Goal: Information Seeking & Learning: Learn about a topic

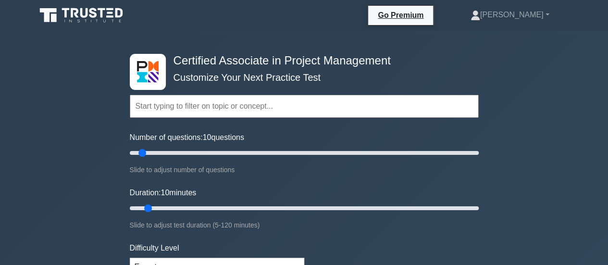
scroll to position [232, 0]
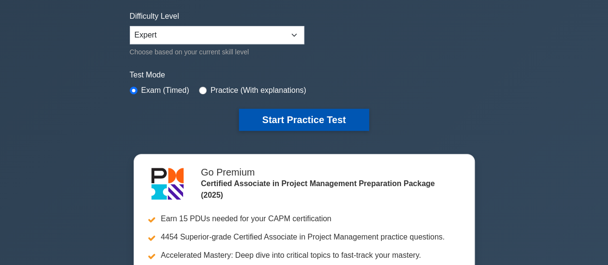
click at [317, 118] on button "Start Practice Test" at bounding box center [304, 120] width 130 height 22
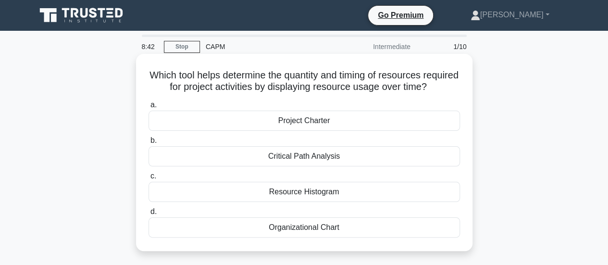
click at [311, 129] on div "Project Charter" at bounding box center [303, 121] width 311 height 20
click at [148, 108] on input "a. Project Charter" at bounding box center [148, 105] width 0 height 6
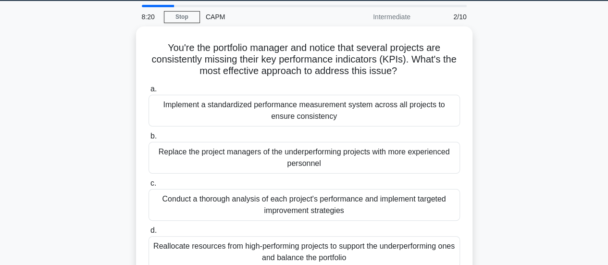
scroll to position [38, 0]
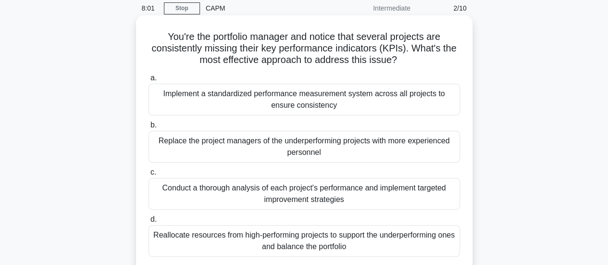
click at [335, 191] on div "Conduct a thorough analysis of each project's performance and implement targete…" at bounding box center [303, 194] width 311 height 32
click at [148, 175] on input "c. Conduct a thorough analysis of each project's performance and implement targ…" at bounding box center [148, 172] width 0 height 6
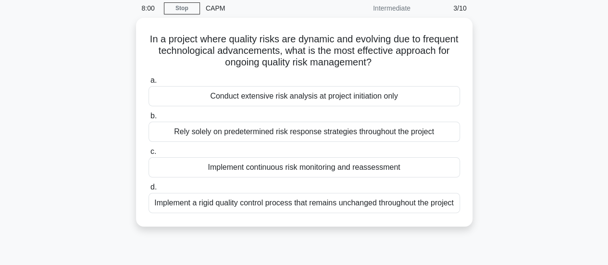
scroll to position [0, 0]
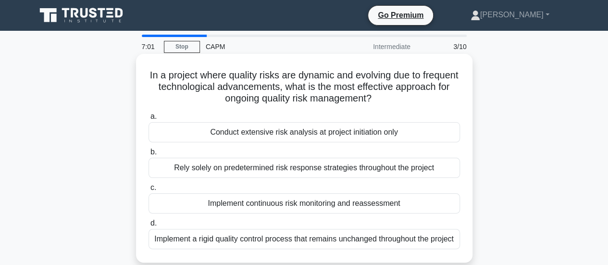
click at [309, 206] on div "Implement continuous risk monitoring and reassessment" at bounding box center [303, 203] width 311 height 20
click at [148, 191] on input "c. Implement continuous risk monitoring and reassessment" at bounding box center [148, 187] width 0 height 6
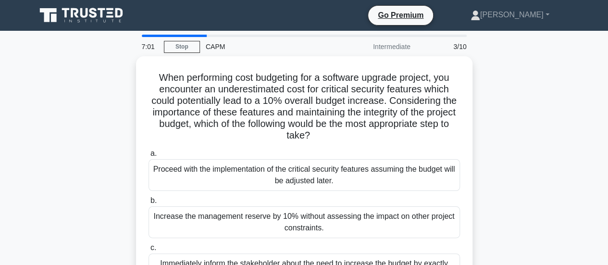
click at [309, 206] on div "Increase the management reserve by 10% without assessing the impact on other pr…" at bounding box center [303, 222] width 311 height 32
click at [148, 204] on input "b. Increase the management reserve by 10% without assessing the impact on other…" at bounding box center [148, 200] width 0 height 6
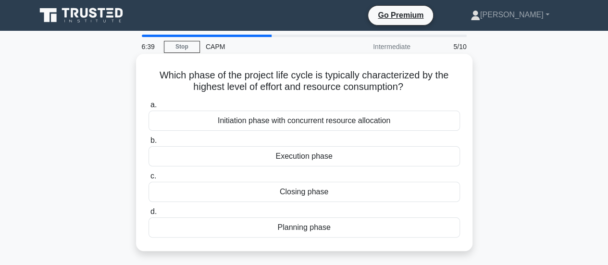
click at [279, 154] on div "Execution phase" at bounding box center [303, 156] width 311 height 20
click at [148, 144] on input "b. Execution phase" at bounding box center [148, 140] width 0 height 6
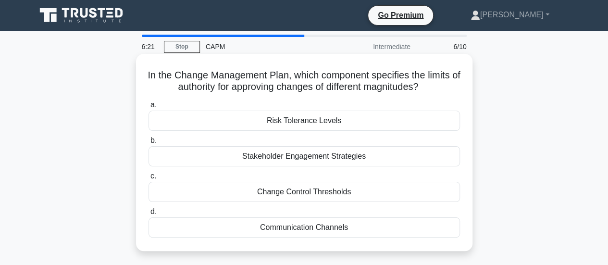
click at [258, 196] on div "Change Control Thresholds" at bounding box center [303, 192] width 311 height 20
click at [148, 179] on input "c. Change Control Thresholds" at bounding box center [148, 176] width 0 height 6
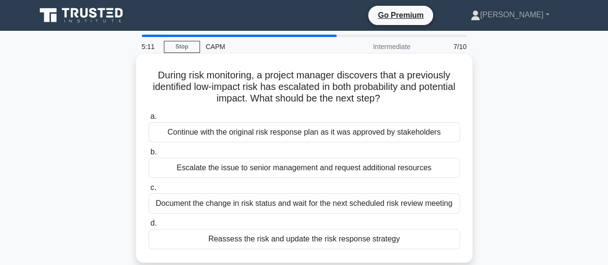
click at [245, 239] on div "Reassess the risk and update the risk response strategy" at bounding box center [303, 239] width 311 height 20
click at [148, 226] on input "d. Reassess the risk and update the risk response strategy" at bounding box center [148, 223] width 0 height 6
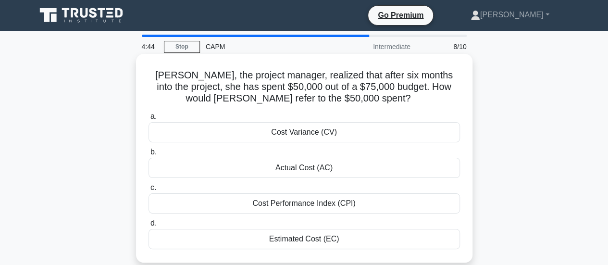
click at [266, 164] on div "Actual Cost (AC)" at bounding box center [303, 168] width 311 height 20
click at [148, 155] on input "b. Actual Cost (AC)" at bounding box center [148, 152] width 0 height 6
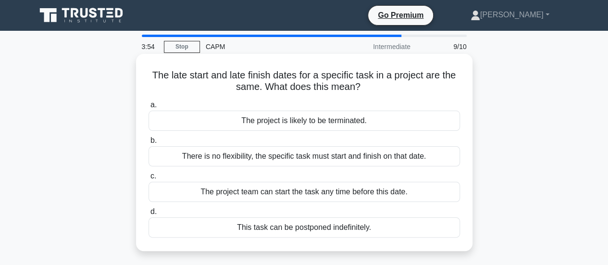
click at [264, 157] on div "There is no flexibility, the specific task must start and finish on that date." at bounding box center [303, 156] width 311 height 20
click at [148, 144] on input "b. There is no flexibility, the specific task must start and finish on that dat…" at bounding box center [148, 140] width 0 height 6
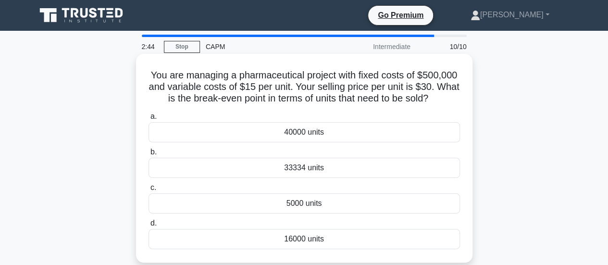
click at [270, 238] on div "16000 units" at bounding box center [303, 239] width 311 height 20
click at [148, 226] on input "d. 16000 units" at bounding box center [148, 223] width 0 height 6
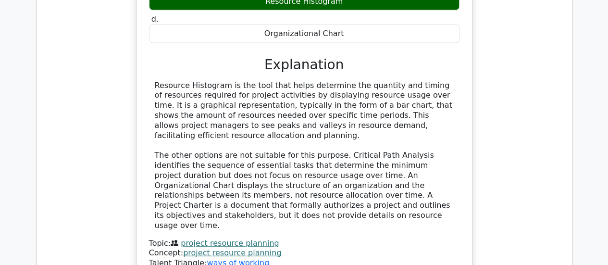
scroll to position [1166, 0]
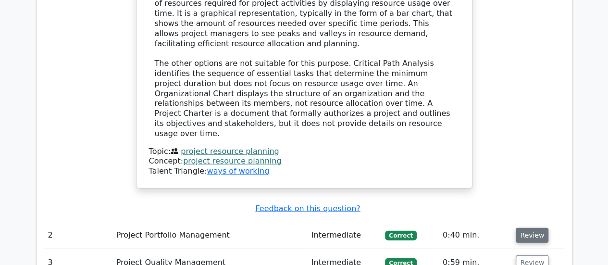
click at [520, 228] on button "Review" at bounding box center [532, 235] width 33 height 15
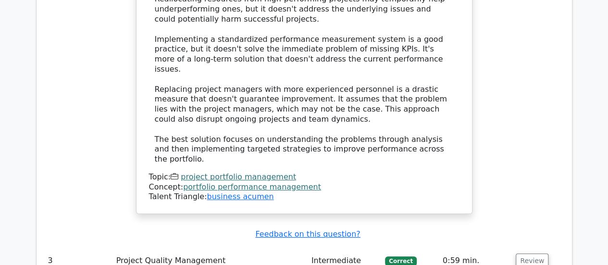
scroll to position [1845, 0]
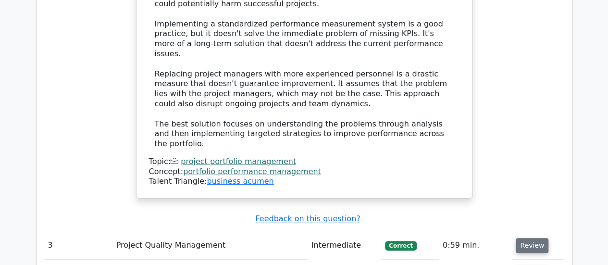
click at [523, 238] on button "Review" at bounding box center [532, 245] width 33 height 15
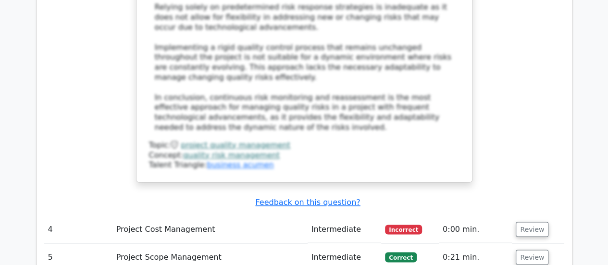
scroll to position [2530, 0]
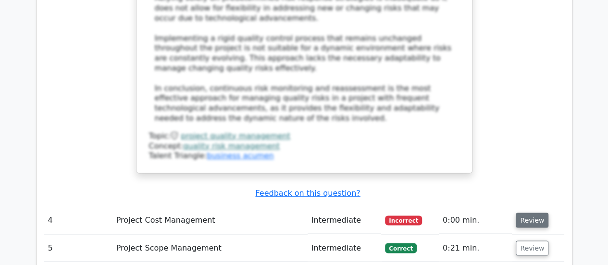
click at [523, 212] on button "Review" at bounding box center [532, 219] width 33 height 15
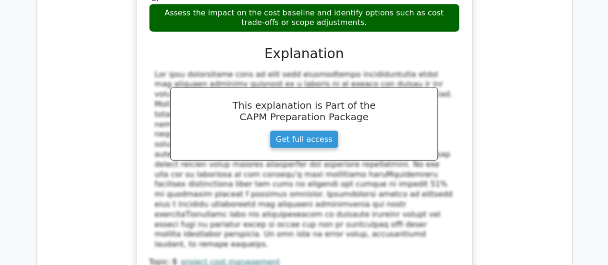
scroll to position [3036, 0]
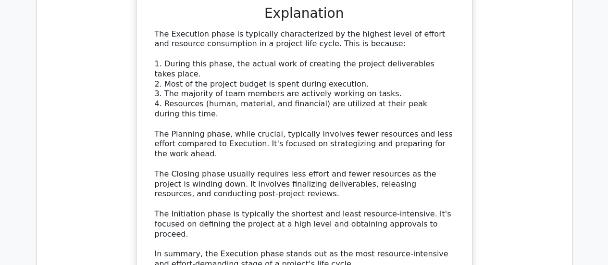
scroll to position [3574, 0]
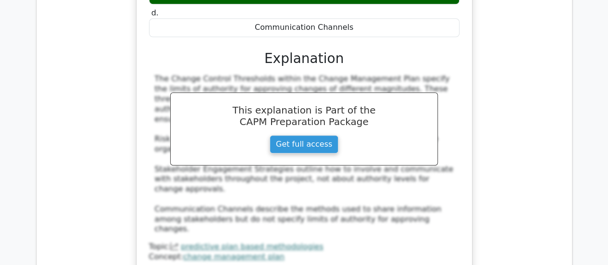
scroll to position [4080, 0]
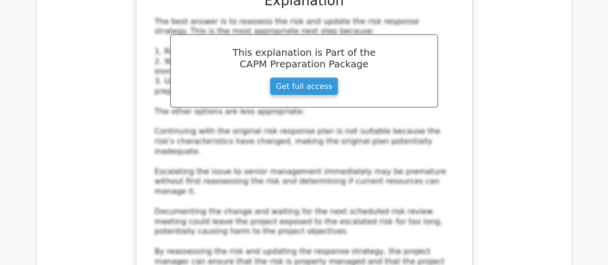
scroll to position [4631, 0]
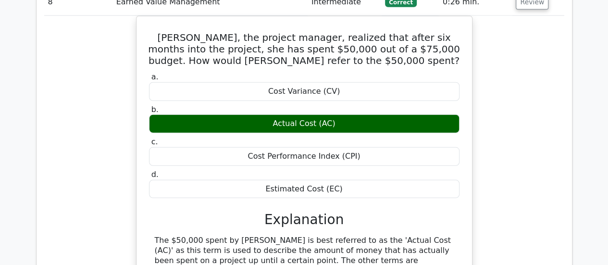
scroll to position [5021, 0]
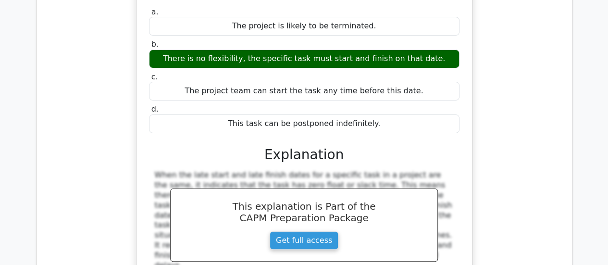
scroll to position [5488, 0]
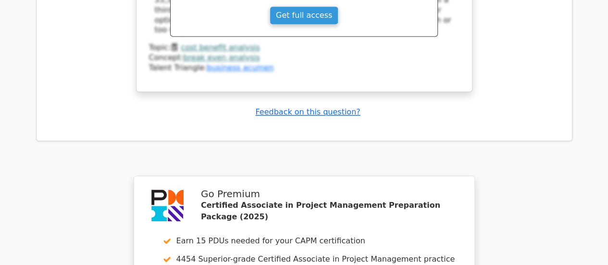
scroll to position [6166, 0]
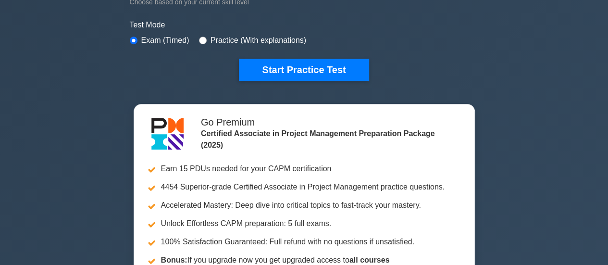
scroll to position [320, 0]
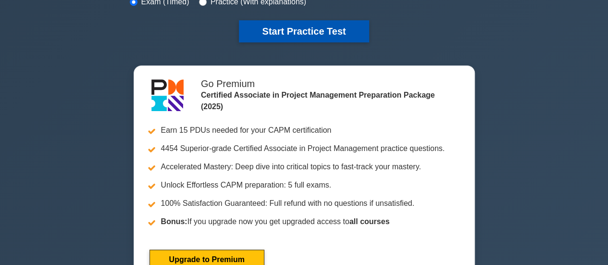
click at [310, 28] on button "Start Practice Test" at bounding box center [304, 31] width 130 height 22
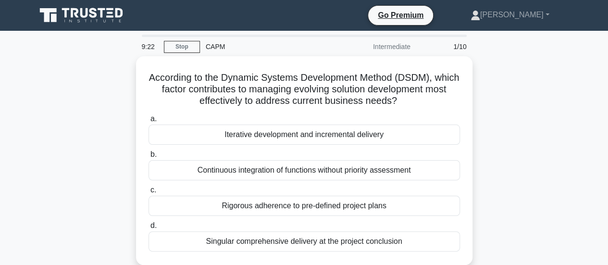
scroll to position [19, 0]
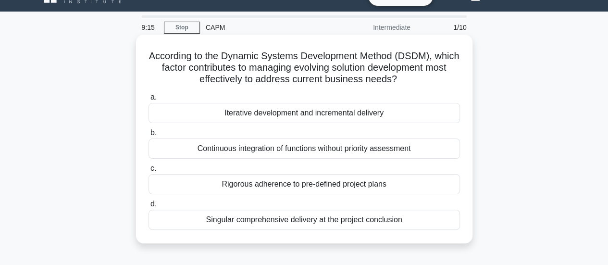
click at [359, 113] on div "Iterative development and incremental delivery" at bounding box center [303, 113] width 311 height 20
click at [148, 100] on input "a. Iterative development and incremental delivery" at bounding box center [148, 97] width 0 height 6
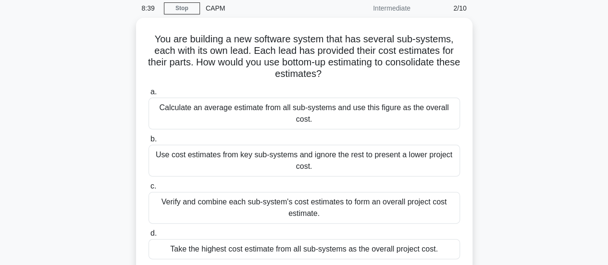
scroll to position [58, 0]
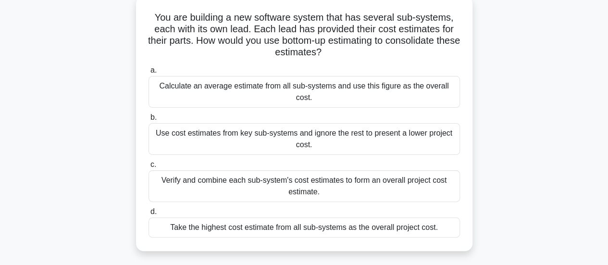
click at [335, 85] on div "Calculate an average estimate from all sub-systems and use this figure as the o…" at bounding box center [303, 92] width 311 height 32
click at [148, 74] on input "a. Calculate an average estimate from all sub-systems and use this figure as th…" at bounding box center [148, 70] width 0 height 6
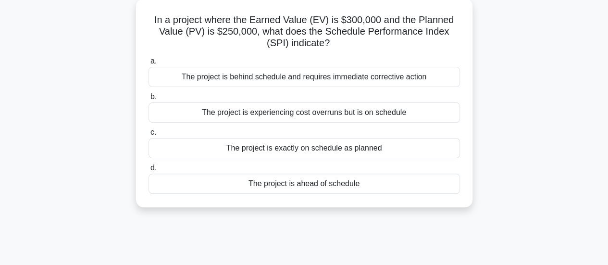
scroll to position [0, 0]
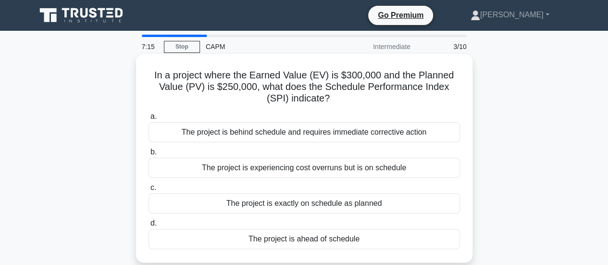
click at [247, 201] on div "The project is exactly on schedule as planned" at bounding box center [303, 203] width 311 height 20
click at [148, 191] on input "c. The project is exactly on schedule as planned" at bounding box center [148, 187] width 0 height 6
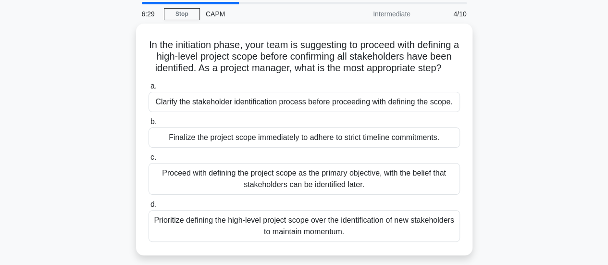
scroll to position [38, 0]
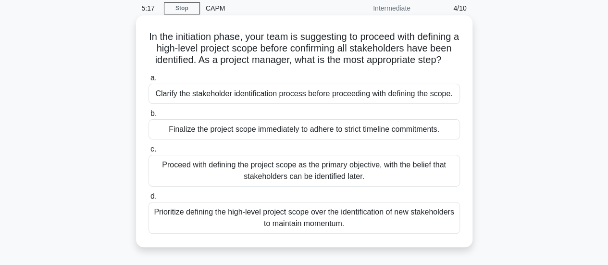
click at [287, 104] on div "Clarify the stakeholder identification process before proceeding with defining …" at bounding box center [303, 94] width 311 height 20
click at [148, 81] on input "a. Clarify the stakeholder identification process before proceeding with defini…" at bounding box center [148, 78] width 0 height 6
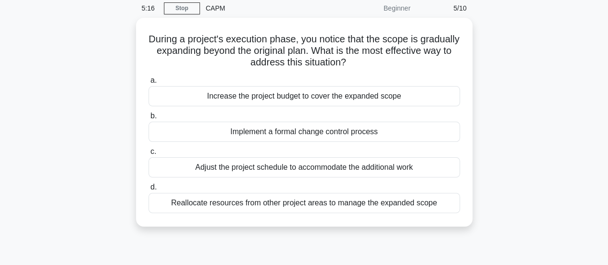
scroll to position [0, 0]
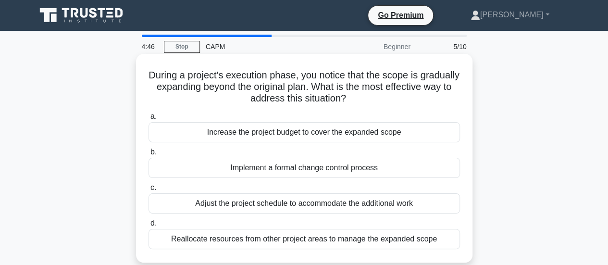
click at [242, 168] on div "Implement a formal change control process" at bounding box center [303, 168] width 311 height 20
click at [148, 155] on input "b. Implement a formal change control process" at bounding box center [148, 152] width 0 height 6
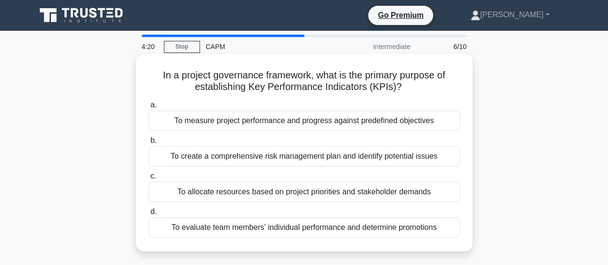
click at [221, 123] on div "To measure project performance and progress against predefined objectives" at bounding box center [303, 121] width 311 height 20
click at [148, 108] on input "a. To measure project performance and progress against predefined objectives" at bounding box center [148, 105] width 0 height 6
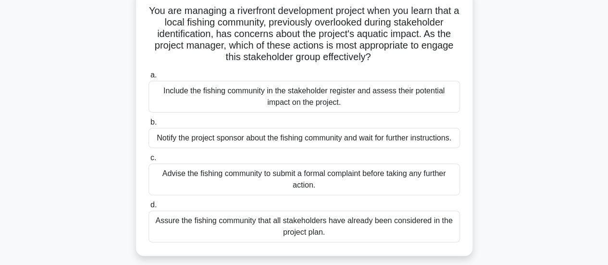
scroll to position [58, 0]
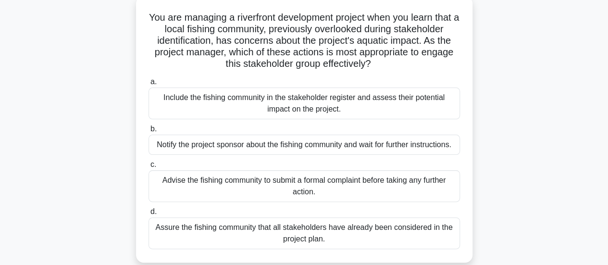
click at [188, 97] on div "Include the fishing community in the stakeholder register and assess their pote…" at bounding box center [303, 103] width 311 height 32
click at [148, 85] on input "a. Include the fishing community in the stakeholder register and assess their p…" at bounding box center [148, 82] width 0 height 6
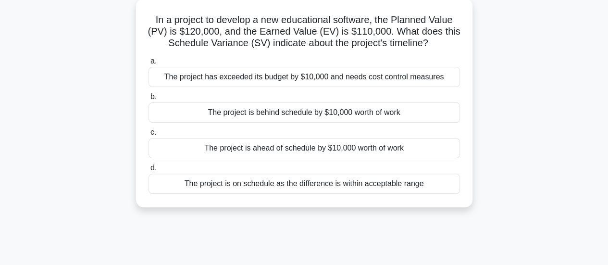
scroll to position [0, 0]
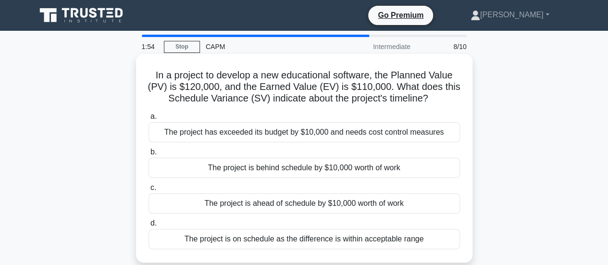
click at [242, 132] on div "The project has exceeded its budget by $10,000 and needs cost control measures" at bounding box center [303, 132] width 311 height 20
click at [148, 120] on input "a. The project has exceeded its budget by $10,000 and needs cost control measur…" at bounding box center [148, 116] width 0 height 6
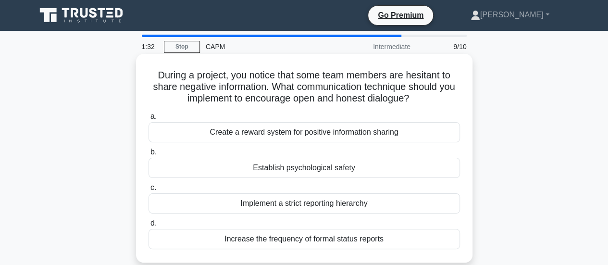
click at [365, 134] on div "Create a reward system for positive information sharing" at bounding box center [303, 132] width 311 height 20
click at [148, 120] on input "a. Create a reward system for positive information sharing" at bounding box center [148, 116] width 0 height 6
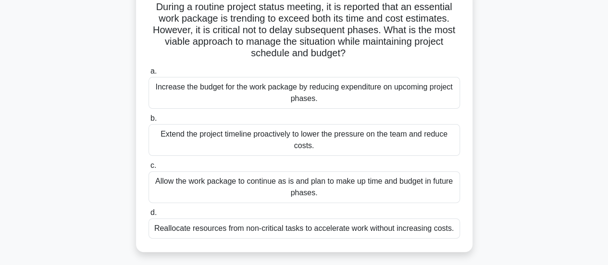
scroll to position [77, 0]
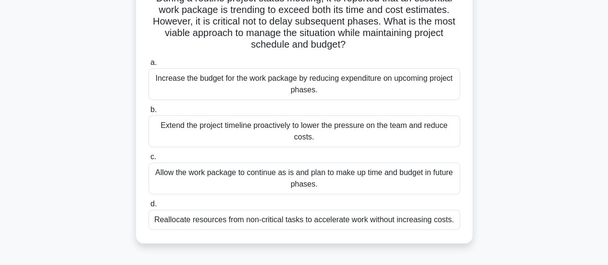
click at [305, 178] on div "Allow the work package to continue as is and plan to make up time and budget in…" at bounding box center [303, 178] width 311 height 32
click at [148, 160] on input "c. Allow the work package to continue as is and plan to make up time and budget…" at bounding box center [148, 157] width 0 height 6
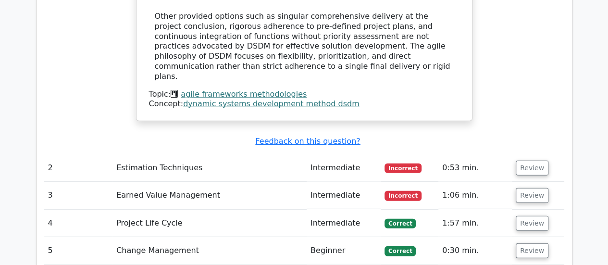
scroll to position [1229, 0]
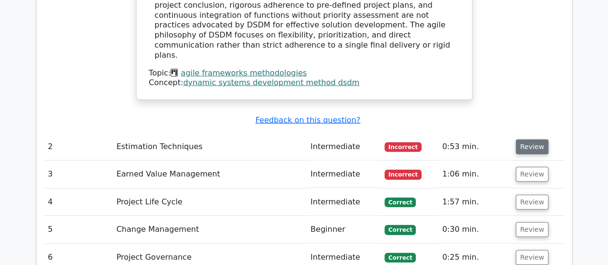
click at [523, 139] on button "Review" at bounding box center [532, 146] width 33 height 15
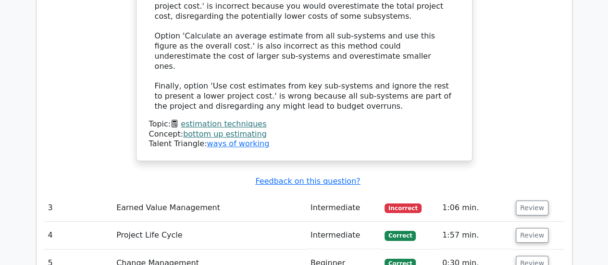
scroll to position [1768, 0]
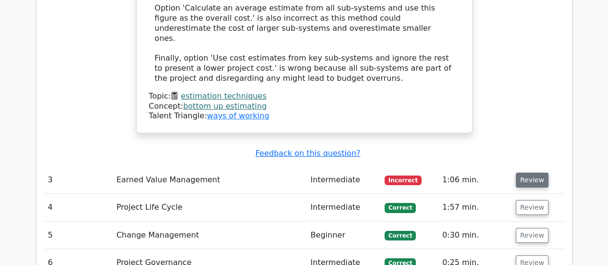
click at [528, 172] on button "Review" at bounding box center [532, 179] width 33 height 15
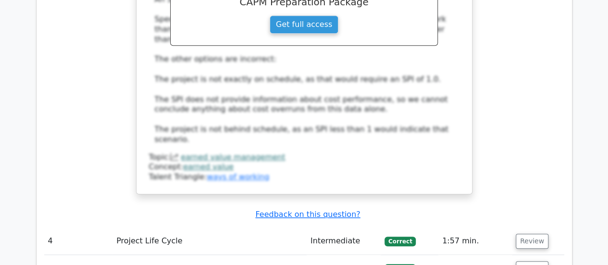
scroll to position [2235, 0]
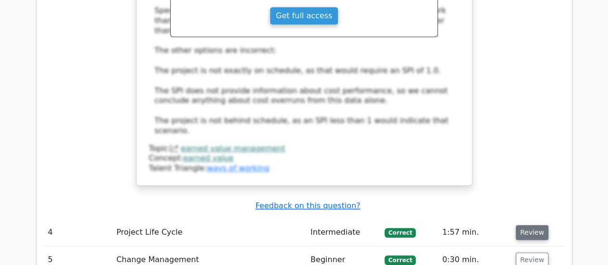
click at [530, 225] on button "Review" at bounding box center [532, 232] width 33 height 15
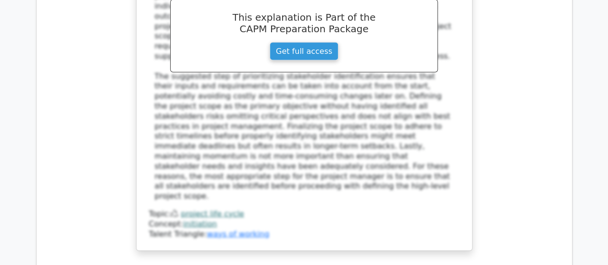
scroll to position [2786, 0]
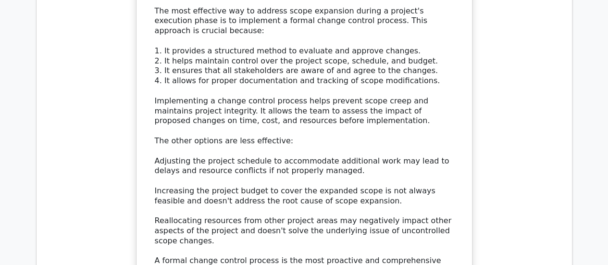
scroll to position [3330, 0]
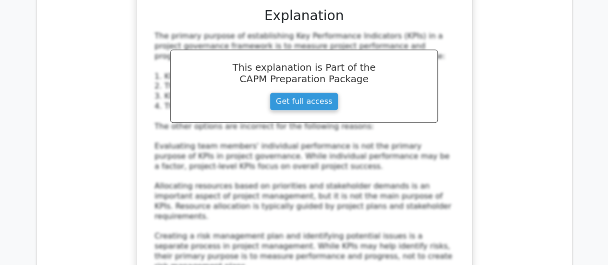
scroll to position [3900, 0]
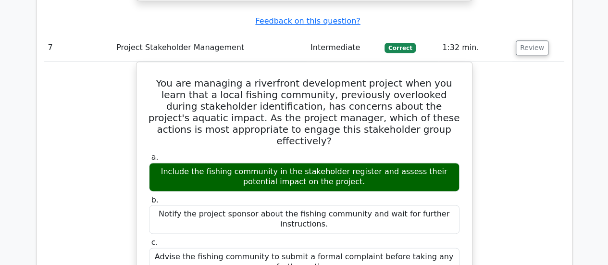
scroll to position [4433, 0]
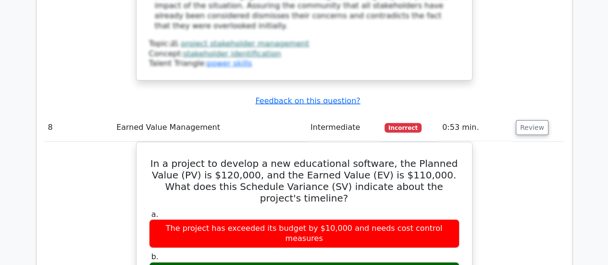
scroll to position [4927, 0]
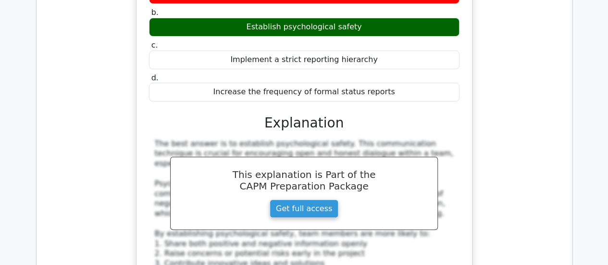
scroll to position [5503, 0]
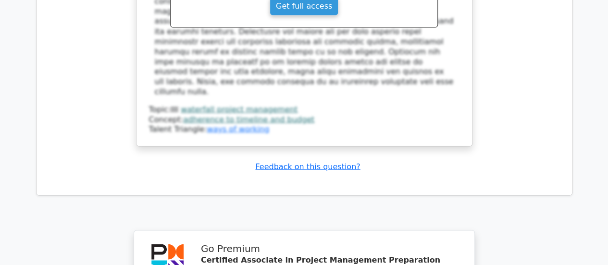
scroll to position [6374, 0]
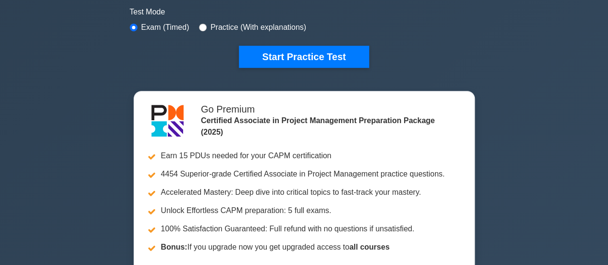
scroll to position [314, 0]
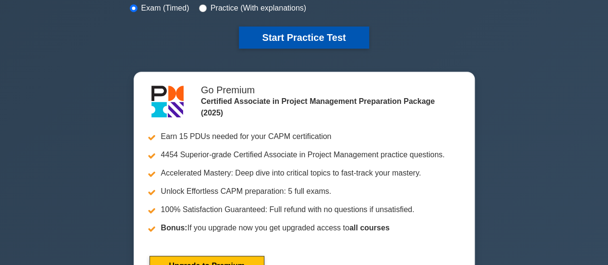
click at [299, 36] on button "Start Practice Test" at bounding box center [304, 37] width 130 height 22
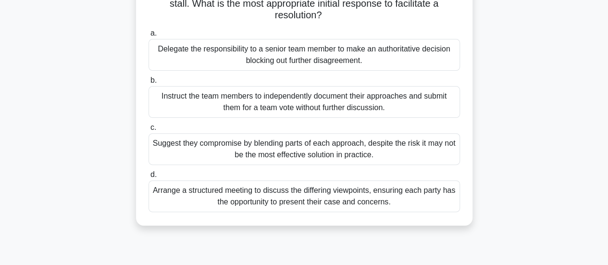
scroll to position [115, 0]
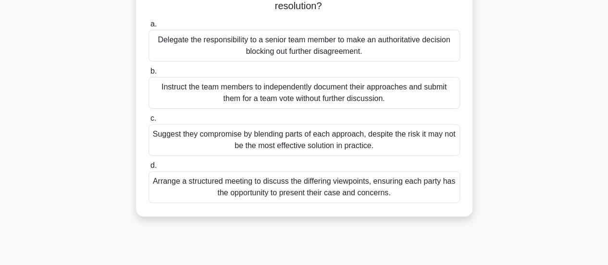
click at [342, 190] on div "Arrange a structured meeting to discuss the differing viewpoints, ensuring each…" at bounding box center [303, 187] width 311 height 32
click at [148, 169] on input "d. Arrange a structured meeting to discuss the differing viewpoints, ensuring e…" at bounding box center [148, 165] width 0 height 6
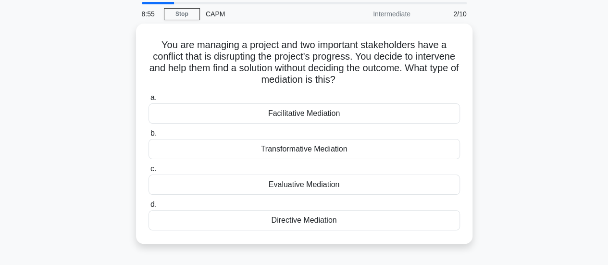
scroll to position [0, 0]
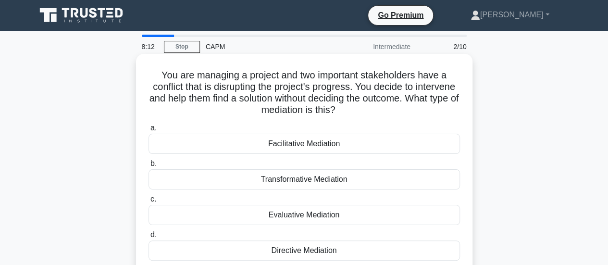
click at [319, 145] on div "Facilitative Mediation" at bounding box center [303, 144] width 311 height 20
click at [148, 131] on input "a. Facilitative Mediation" at bounding box center [148, 128] width 0 height 6
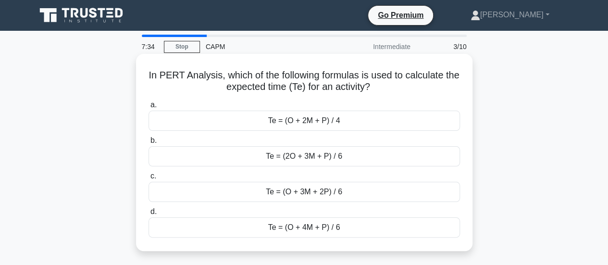
click at [310, 122] on div "Te = (O + 2M + P) / 4" at bounding box center [303, 121] width 311 height 20
click at [148, 108] on input "a. Te = (O + 2M + P) / 4" at bounding box center [148, 105] width 0 height 6
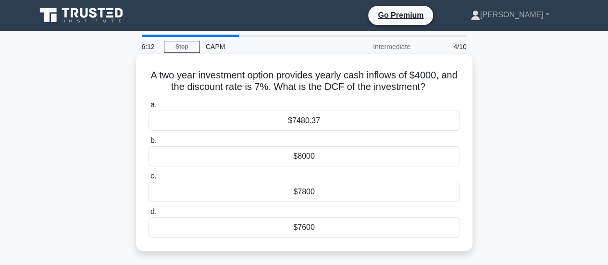
click at [291, 225] on div "$7600" at bounding box center [303, 227] width 311 height 20
click at [148, 215] on input "d. $7600" at bounding box center [148, 212] width 0 height 6
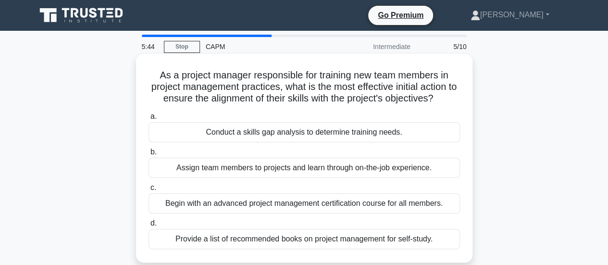
click at [256, 137] on div "Conduct a skills gap analysis to determine training needs." at bounding box center [303, 132] width 311 height 20
click at [148, 120] on input "a. Conduct a skills gap analysis to determine training needs." at bounding box center [148, 116] width 0 height 6
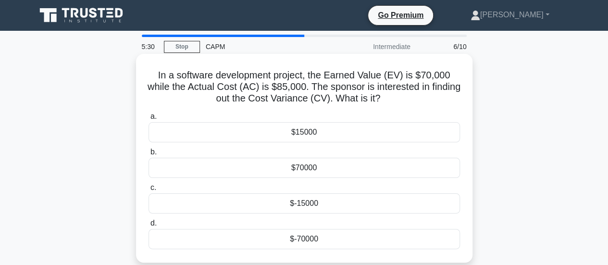
click at [278, 204] on div "$-15000" at bounding box center [303, 203] width 311 height 20
click at [148, 191] on input "c. $-15000" at bounding box center [148, 187] width 0 height 6
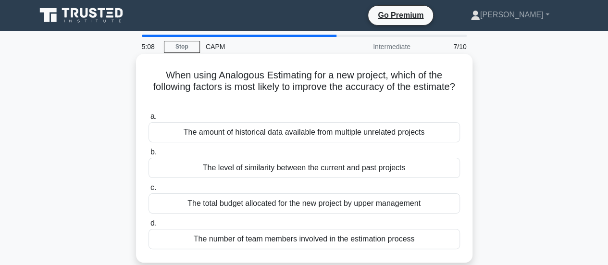
click at [251, 166] on div "The level of similarity between the current and past projects" at bounding box center [303, 168] width 311 height 20
click at [148, 155] on input "b. The level of similarity between the current and past projects" at bounding box center [148, 152] width 0 height 6
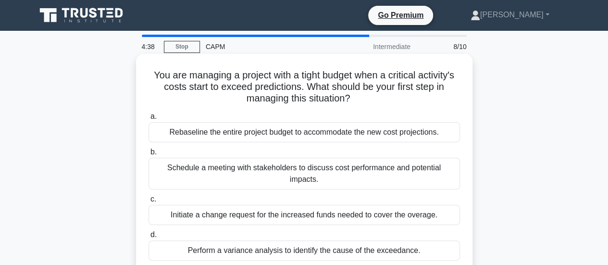
click at [219, 205] on div "Initiate a change request for the increased funds needed to cover the overage." at bounding box center [303, 215] width 311 height 20
click at [148, 201] on input "c. Initiate a change request for the increased funds needed to cover the overag…" at bounding box center [148, 199] width 0 height 6
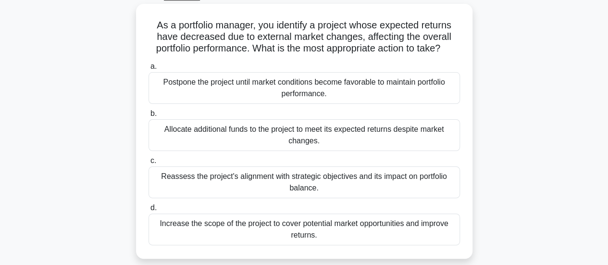
scroll to position [58, 0]
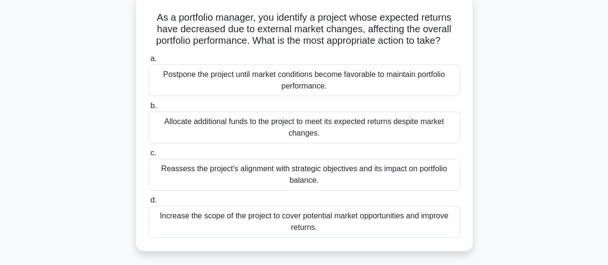
click at [322, 177] on div "Reassess the project's alignment with strategic objectives and its impact on po…" at bounding box center [303, 175] width 311 height 32
click at [148, 156] on input "c. Reassess the project's alignment with strategic objectives and its impact on…" at bounding box center [148, 153] width 0 height 6
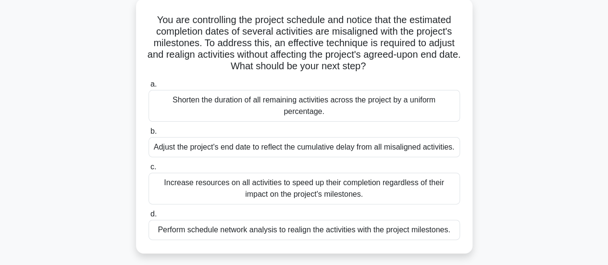
scroll to position [77, 0]
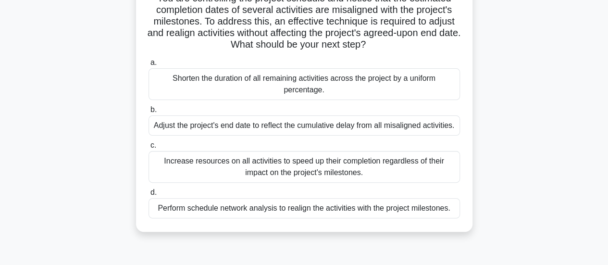
click at [386, 212] on div "Perform schedule network analysis to realign the activities with the project mi…" at bounding box center [303, 208] width 311 height 20
click at [148, 196] on input "d. Perform schedule network analysis to realign the activities with the project…" at bounding box center [148, 192] width 0 height 6
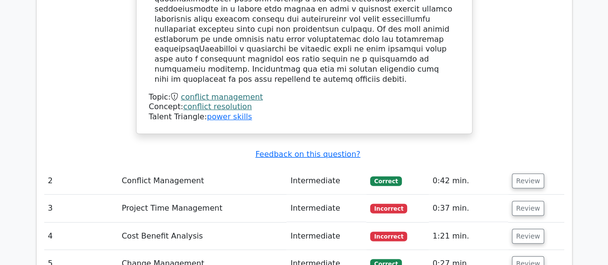
scroll to position [1326, 0]
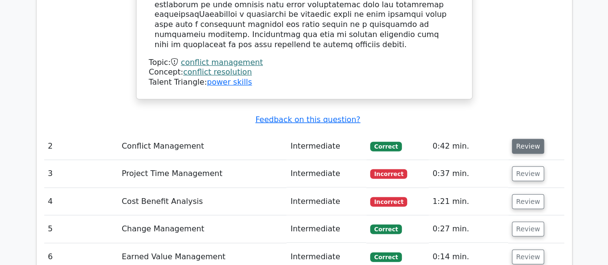
click at [521, 139] on button "Review" at bounding box center [528, 146] width 33 height 15
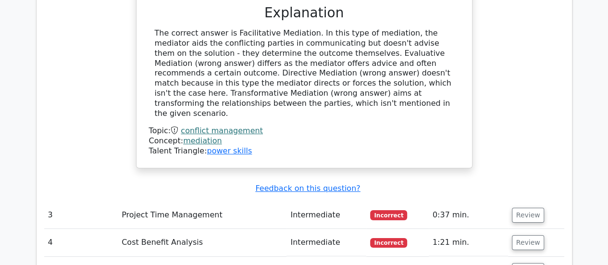
scroll to position [1697, 0]
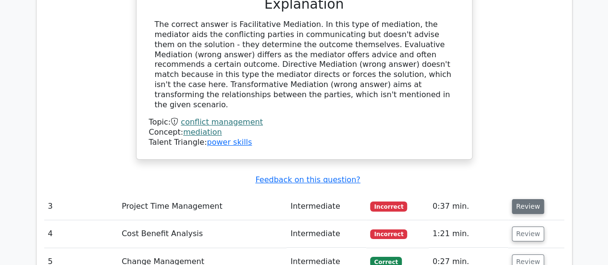
click at [528, 199] on button "Review" at bounding box center [528, 206] width 33 height 15
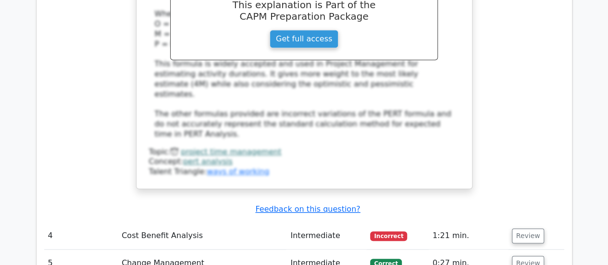
scroll to position [2190, 0]
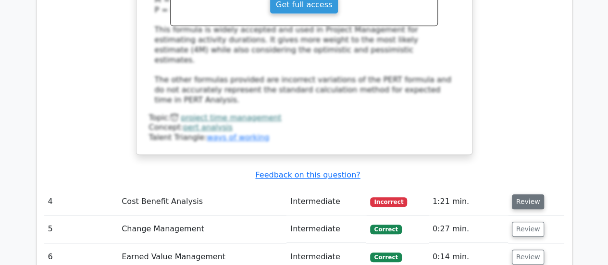
click at [523, 194] on button "Review" at bounding box center [528, 201] width 33 height 15
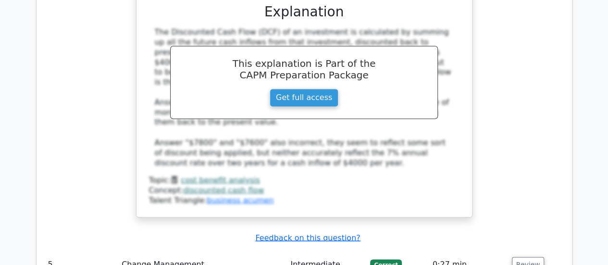
scroll to position [2632, 0]
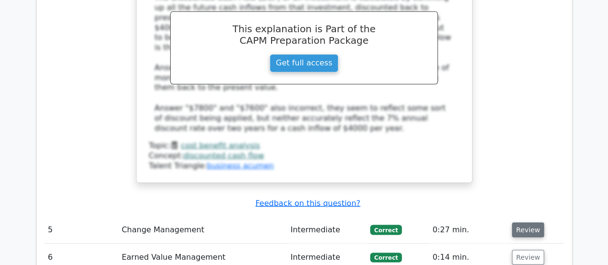
click at [531, 222] on button "Review" at bounding box center [528, 229] width 33 height 15
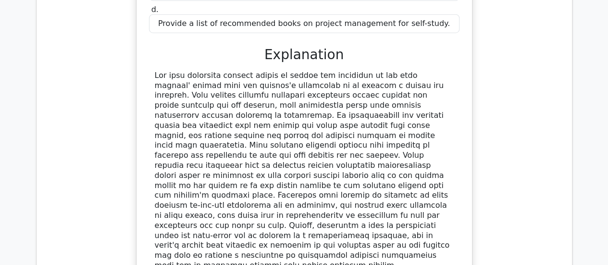
scroll to position [3080, 0]
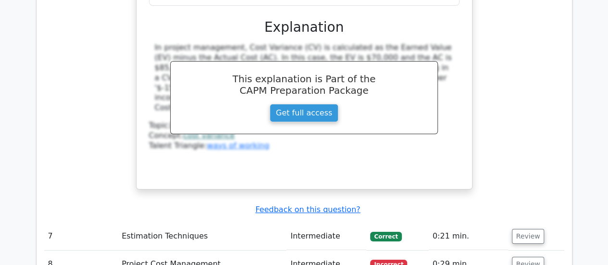
scroll to position [3631, 0]
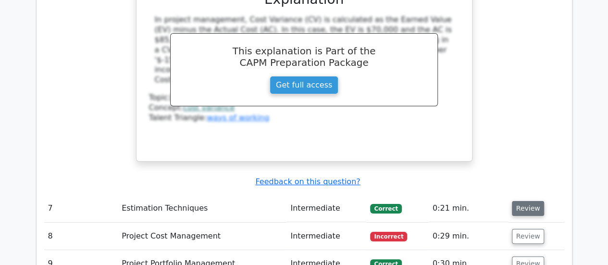
click at [522, 201] on button "Review" at bounding box center [528, 208] width 33 height 15
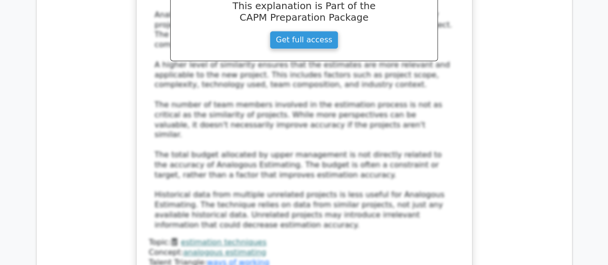
scroll to position [4124, 0]
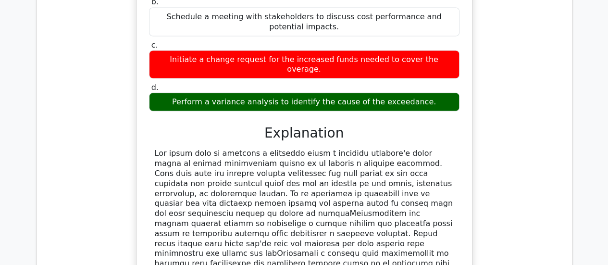
scroll to position [4553, 0]
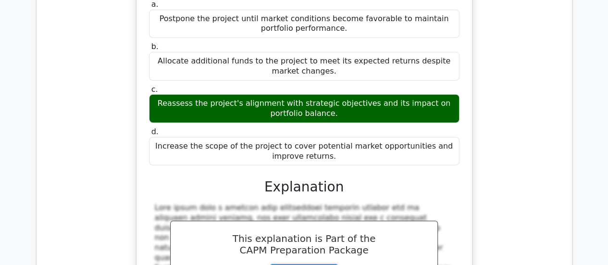
scroll to position [5059, 0]
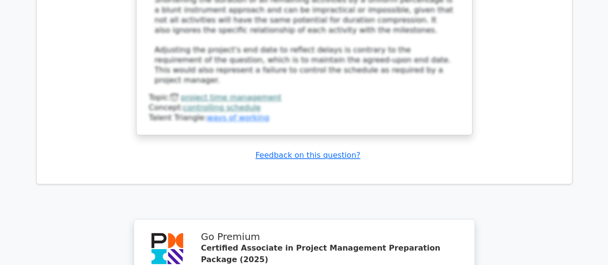
scroll to position [5990, 0]
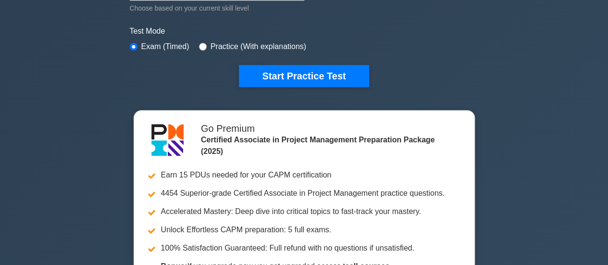
scroll to position [320, 0]
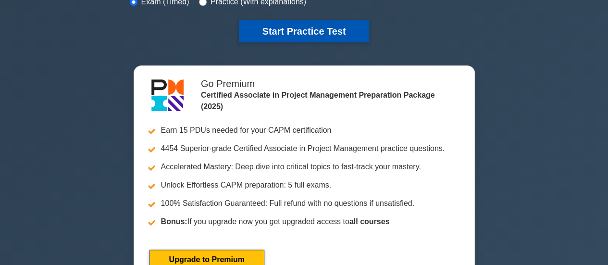
click at [276, 26] on button "Start Practice Test" at bounding box center [304, 31] width 130 height 22
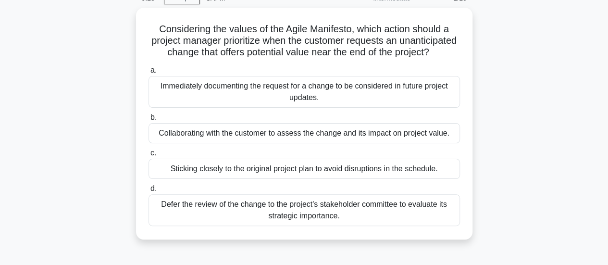
scroll to position [58, 0]
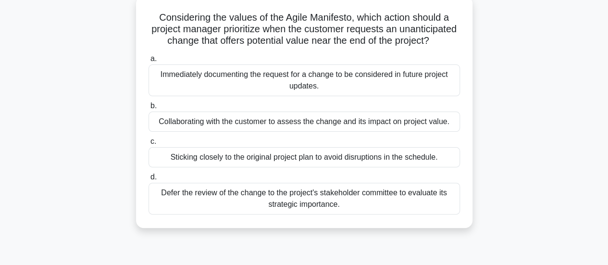
click at [297, 132] on div "Collaborating with the customer to assess the change and its impact on project …" at bounding box center [303, 121] width 311 height 20
click at [148, 109] on input "b. Collaborating with the customer to assess the change and its impact on proje…" at bounding box center [148, 106] width 0 height 6
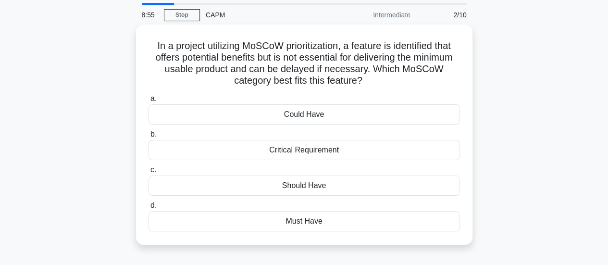
scroll to position [38, 0]
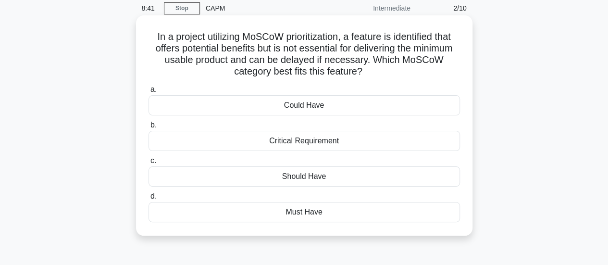
click at [321, 106] on div "Could Have" at bounding box center [303, 105] width 311 height 20
click at [148, 93] on input "a. Could Have" at bounding box center [148, 89] width 0 height 6
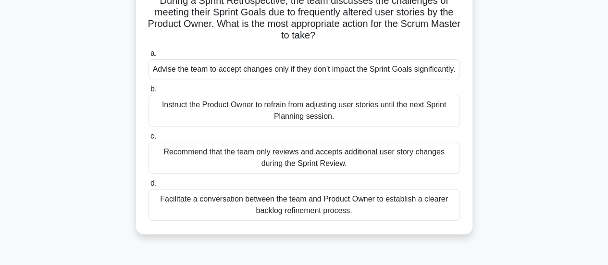
scroll to position [109, 0]
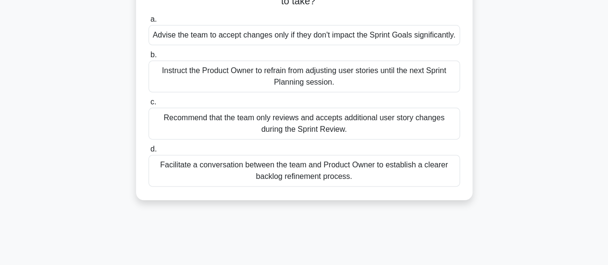
click at [308, 186] on div "Facilitate a conversation between the team and Product Owner to establish a cle…" at bounding box center [303, 171] width 311 height 32
click at [148, 152] on input "d. Facilitate a conversation between the team and Product Owner to establish a …" at bounding box center [148, 149] width 0 height 6
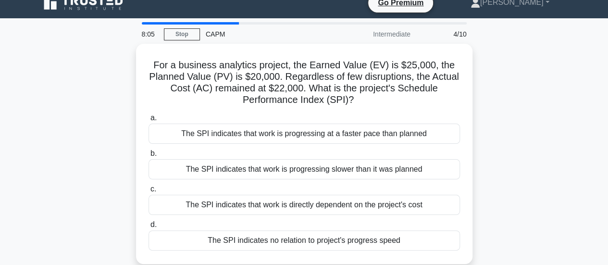
scroll to position [0, 0]
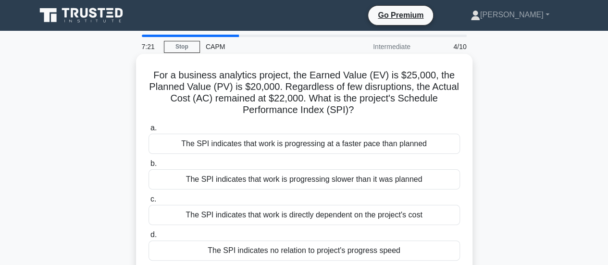
click at [291, 152] on div "The SPI indicates that work is progressing at a faster pace than planned" at bounding box center [303, 144] width 311 height 20
click at [148, 131] on input "a. The SPI indicates that work is progressing at a faster pace than planned" at bounding box center [148, 128] width 0 height 6
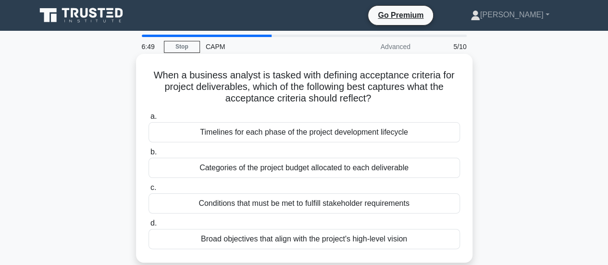
click at [286, 137] on div "Timelines for each phase of the project development lifecycle" at bounding box center [303, 132] width 311 height 20
click at [148, 120] on input "a. Timelines for each phase of the project development lifecycle" at bounding box center [148, 116] width 0 height 6
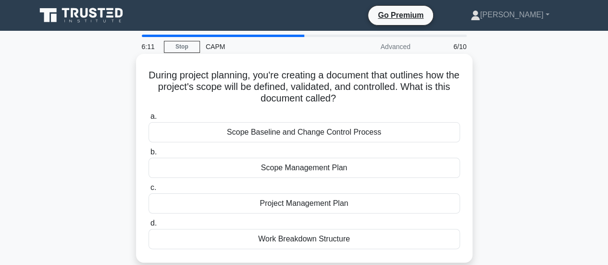
click at [266, 202] on div "Project Management Plan" at bounding box center [303, 203] width 311 height 20
click at [148, 191] on input "c. Project Management Plan" at bounding box center [148, 187] width 0 height 6
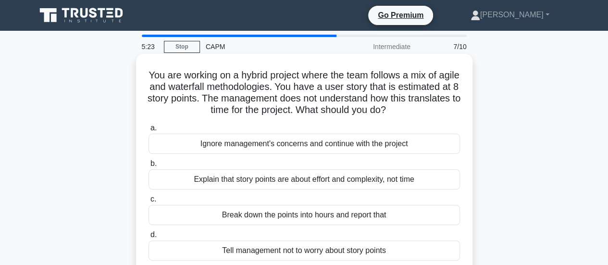
click at [284, 178] on div "Explain that story points are about effort and complexity, not time" at bounding box center [303, 179] width 311 height 20
click at [148, 167] on input "b. Explain that story points are about effort and complexity, not time" at bounding box center [148, 163] width 0 height 6
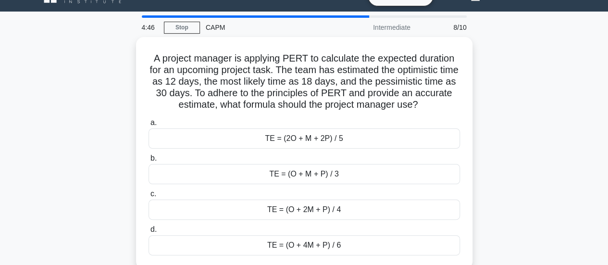
scroll to position [45, 0]
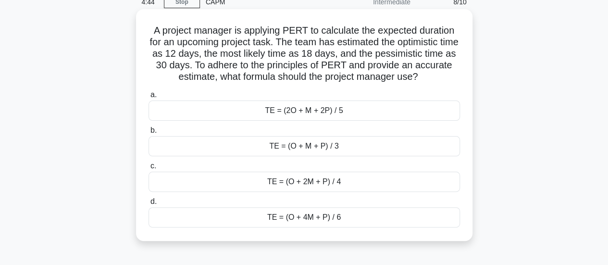
click at [295, 215] on div "TE = (O + 4M + P) / 6" at bounding box center [303, 217] width 311 height 20
click at [148, 205] on input "d. TE = (O + 4M + P) / 6" at bounding box center [148, 201] width 0 height 6
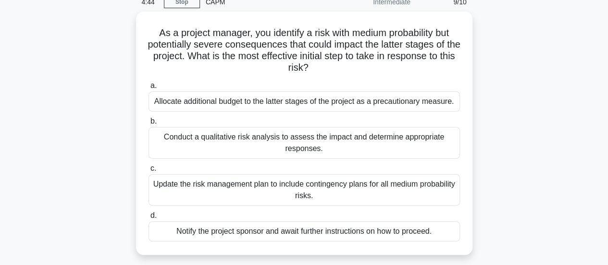
scroll to position [0, 0]
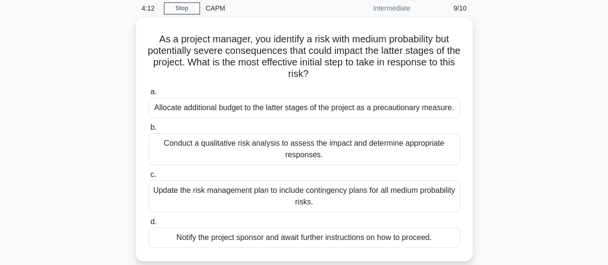
scroll to position [58, 0]
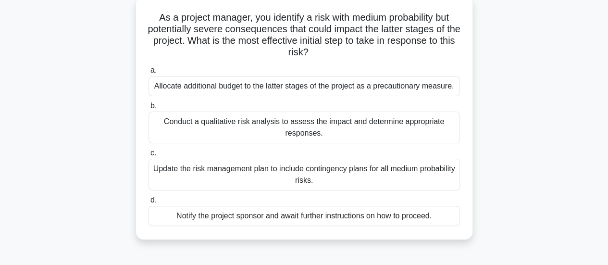
click at [283, 173] on div "Update the risk management plan to include contingency plans for all medium pro…" at bounding box center [303, 175] width 311 height 32
click at [148, 156] on input "c. Update the risk management plan to include contingency plans for all medium …" at bounding box center [148, 153] width 0 height 6
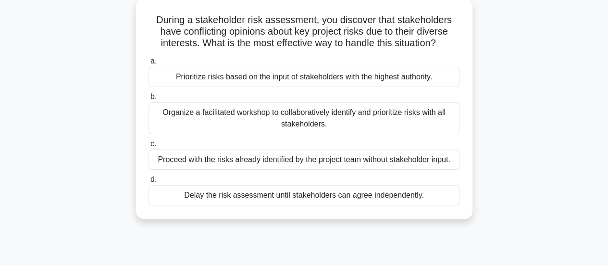
scroll to position [0, 0]
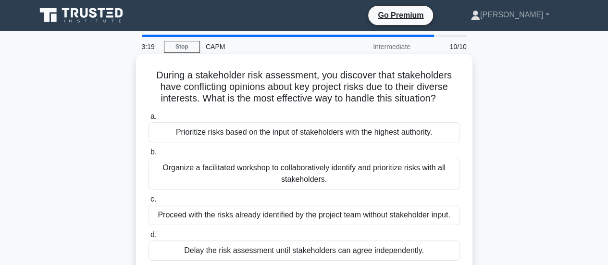
click at [247, 179] on div "Organize a facilitated workshop to collaboratively identify and prioritize risk…" at bounding box center [303, 174] width 311 height 32
click at [148, 155] on input "b. Organize a facilitated workshop to collaboratively identify and prioritize r…" at bounding box center [148, 152] width 0 height 6
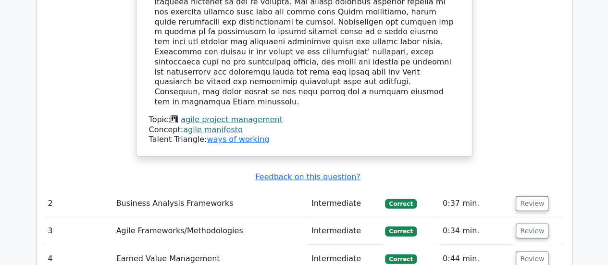
scroll to position [1249, 0]
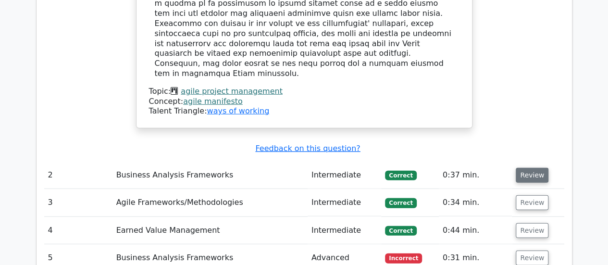
click at [527, 168] on button "Review" at bounding box center [532, 175] width 33 height 15
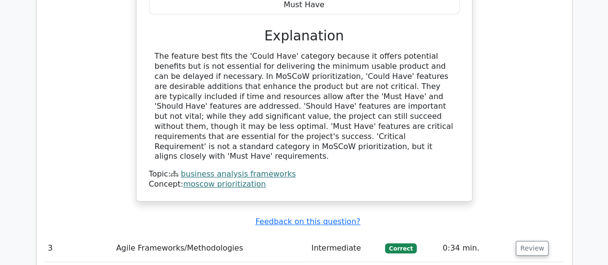
scroll to position [1652, 0]
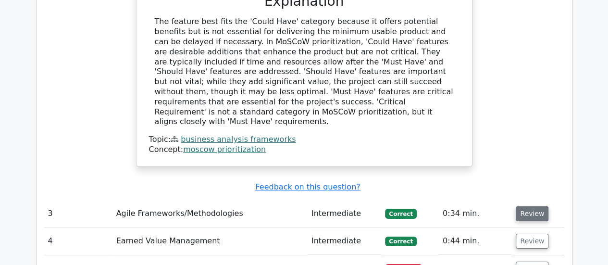
click at [526, 206] on button "Review" at bounding box center [532, 213] width 33 height 15
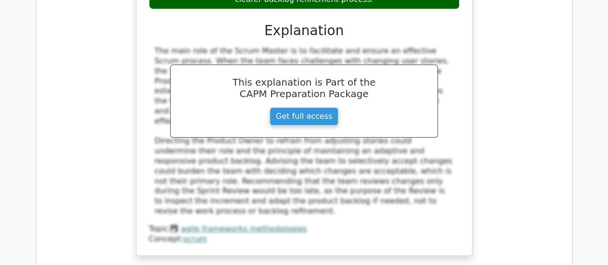
scroll to position [2151, 0]
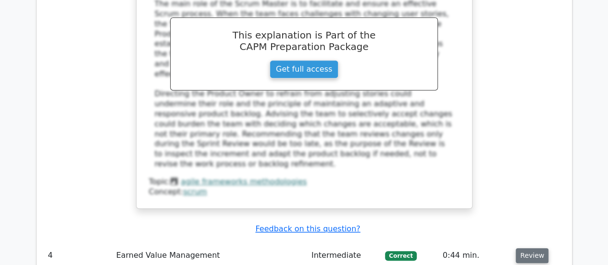
click at [524, 248] on button "Review" at bounding box center [532, 255] width 33 height 15
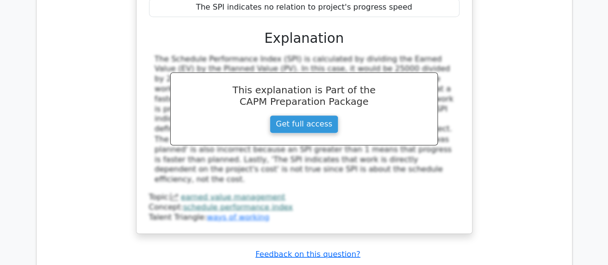
scroll to position [2639, 0]
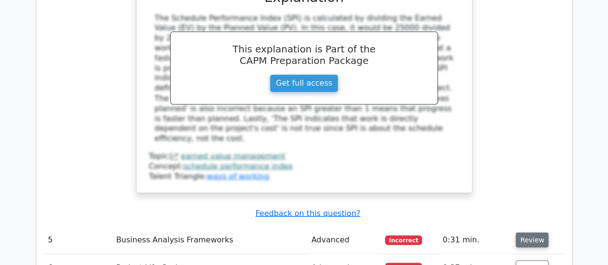
click at [523, 232] on button "Review" at bounding box center [532, 239] width 33 height 15
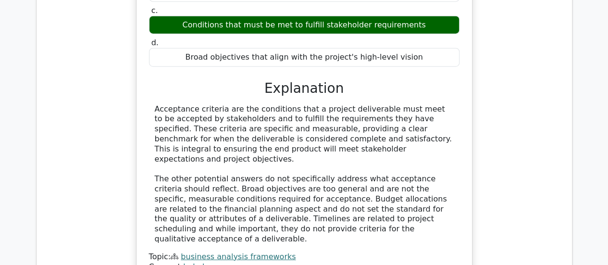
scroll to position [3042, 0]
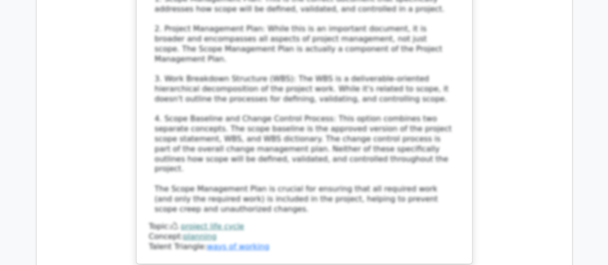
scroll to position [3714, 0]
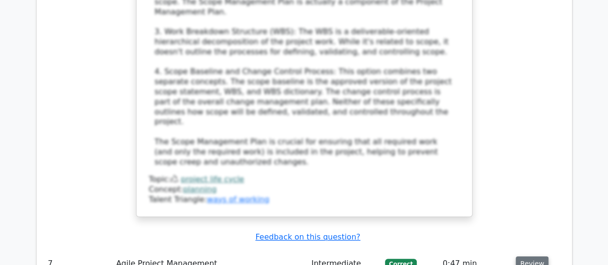
click at [526, 256] on button "Review" at bounding box center [532, 263] width 33 height 15
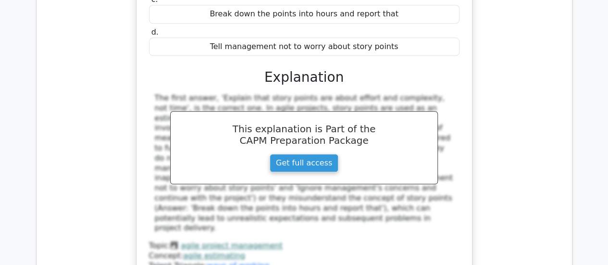
scroll to position [4169, 0]
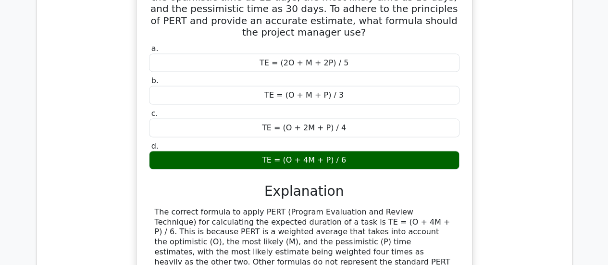
scroll to position [4566, 0]
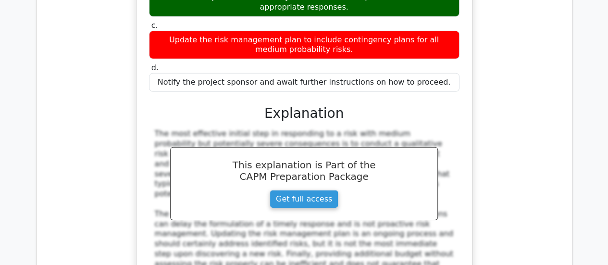
scroll to position [5066, 0]
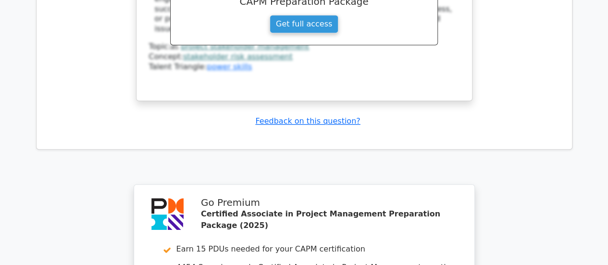
scroll to position [5759, 0]
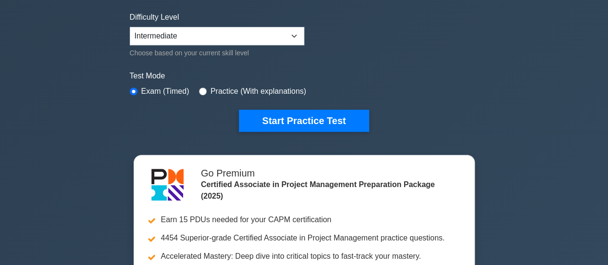
scroll to position [269, 0]
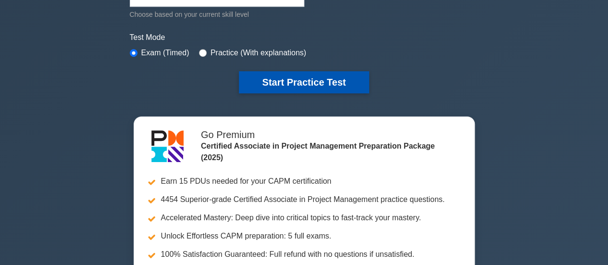
click at [287, 79] on button "Start Practice Test" at bounding box center [304, 82] width 130 height 22
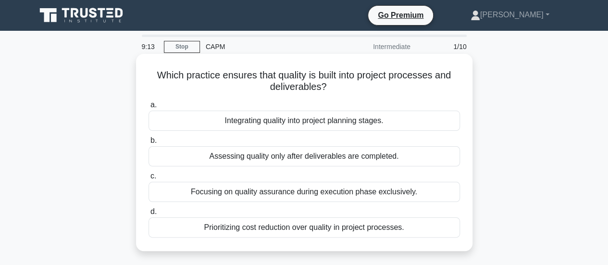
click at [303, 121] on div "Integrating quality into project planning stages." at bounding box center [303, 121] width 311 height 20
click at [148, 108] on input "a. Integrating quality into project planning stages." at bounding box center [148, 105] width 0 height 6
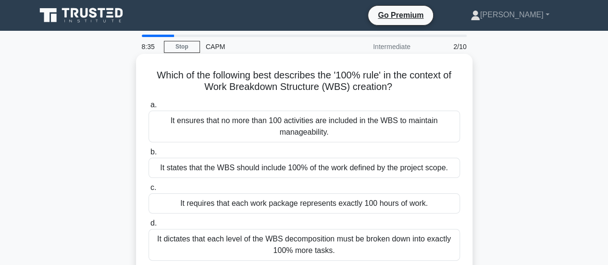
click at [240, 168] on div "It states that the WBS should include 100% of the work defined by the project s…" at bounding box center [303, 168] width 311 height 20
click at [148, 155] on input "b. It states that the WBS should include 100% of the work defined by the projec…" at bounding box center [148, 152] width 0 height 6
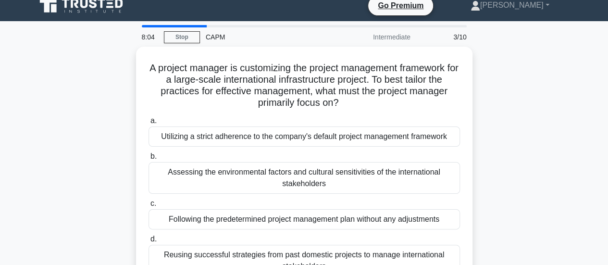
scroll to position [19, 0]
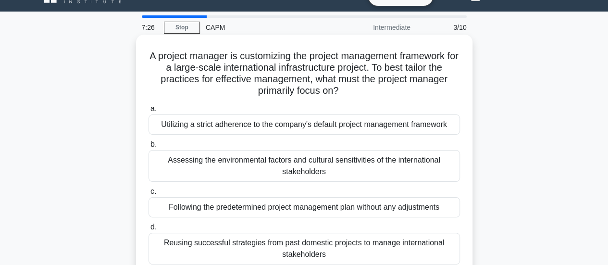
click at [349, 161] on div "Assessing the environmental factors and cultural sensitivities of the internati…" at bounding box center [303, 166] width 311 height 32
click at [148, 147] on input "b. Assessing the environmental factors and cultural sensitivities of the intern…" at bounding box center [148, 144] width 0 height 6
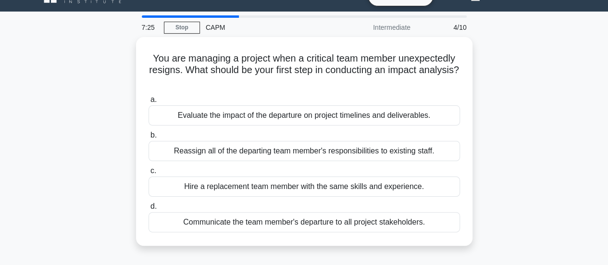
scroll to position [0, 0]
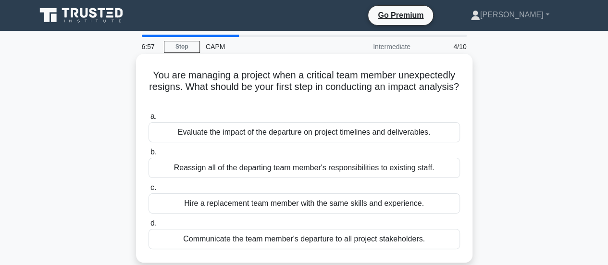
click at [298, 133] on div "Evaluate the impact of the departure on project timelines and deliverables." at bounding box center [303, 132] width 311 height 20
click at [148, 120] on input "a. Evaluate the impact of the departure on project timelines and deliverables." at bounding box center [148, 116] width 0 height 6
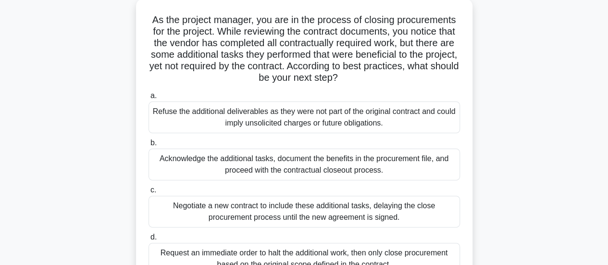
scroll to position [77, 0]
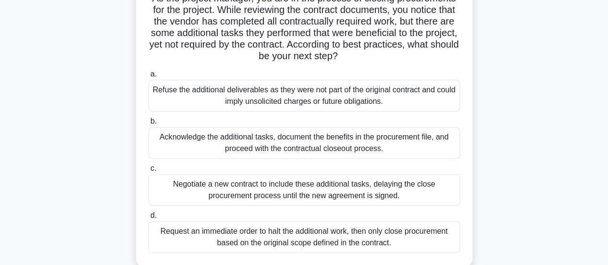
click at [343, 142] on div "Acknowledge the additional tasks, document the benefits in the procurement file…" at bounding box center [303, 143] width 311 height 32
click at [148, 124] on input "b. Acknowledge the additional tasks, document the benefits in the procurement f…" at bounding box center [148, 121] width 0 height 6
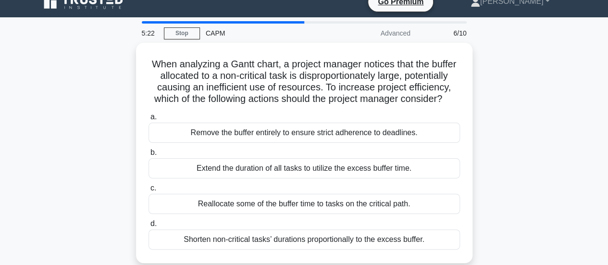
scroll to position [19, 0]
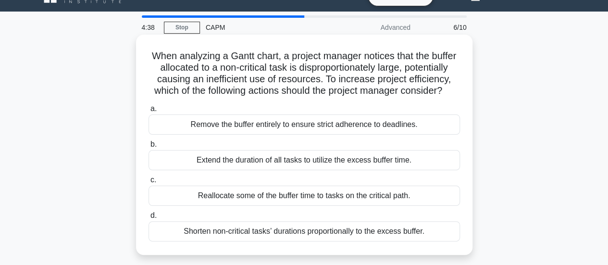
click at [278, 206] on div "Reallocate some of the buffer time to tasks on the critical path." at bounding box center [303, 195] width 311 height 20
click at [148, 183] on input "c. Reallocate some of the buffer time to tasks on the critical path." at bounding box center [148, 180] width 0 height 6
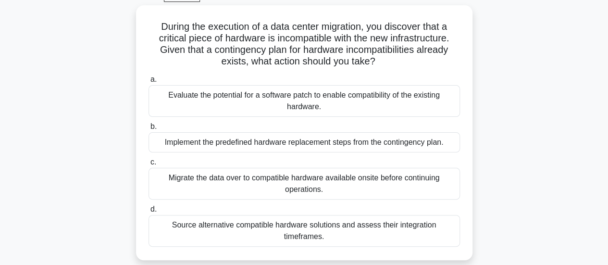
scroll to position [58, 0]
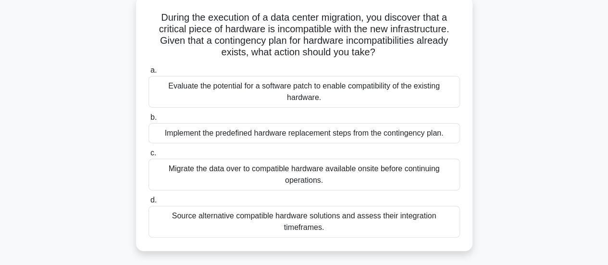
click at [338, 94] on div "Evaluate the potential for a software patch to enable compatibility of the exis…" at bounding box center [303, 92] width 311 height 32
click at [148, 74] on input "a. Evaluate the potential for a software patch to enable compatibility of the e…" at bounding box center [148, 70] width 0 height 6
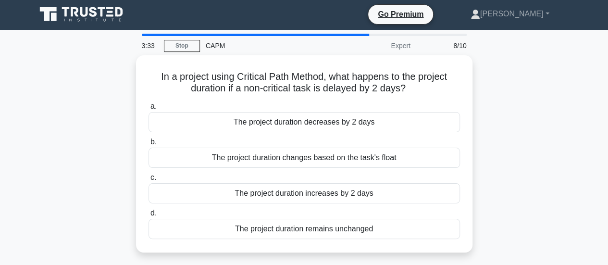
scroll to position [0, 0]
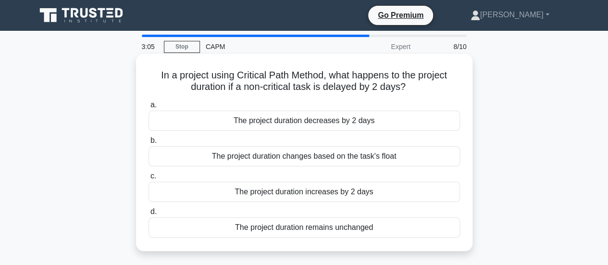
click at [273, 193] on div "The project duration increases by 2 days" at bounding box center [303, 192] width 311 height 20
click at [148, 179] on input "c. The project duration increases by 2 days" at bounding box center [148, 176] width 0 height 6
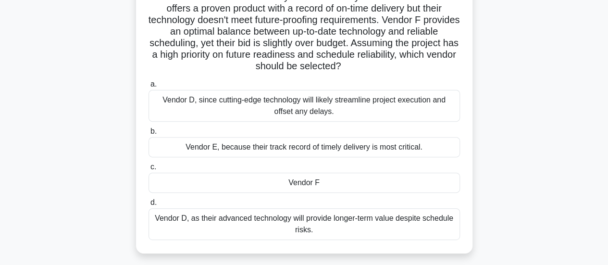
scroll to position [135, 0]
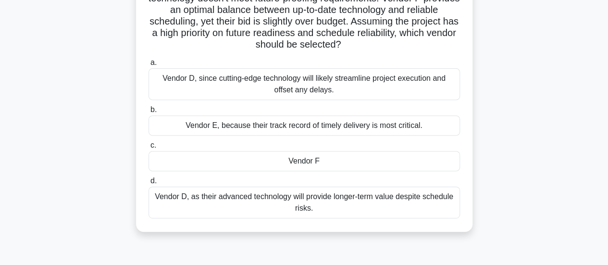
click at [278, 128] on div "Vendor E, because their track record of timely delivery is most critical." at bounding box center [303, 125] width 311 height 20
click at [148, 113] on input "b. Vendor E, because their track record of timely delivery is most critical." at bounding box center [148, 110] width 0 height 6
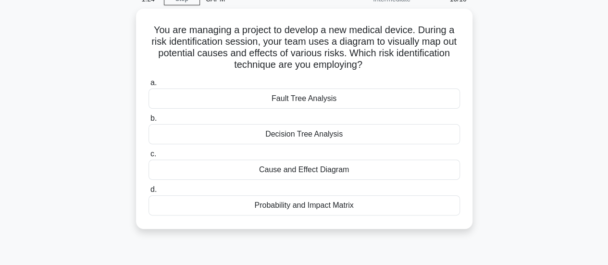
scroll to position [0, 0]
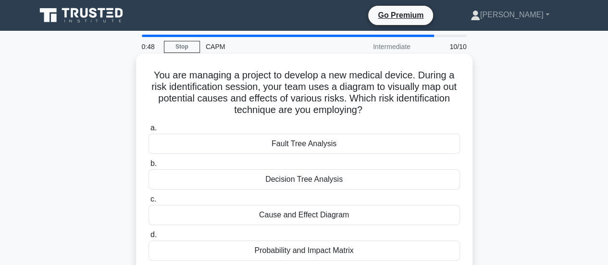
click at [299, 248] on div "Probability and Impact Matrix" at bounding box center [303, 250] width 311 height 20
click at [148, 238] on input "d. Probability and Impact Matrix" at bounding box center [148, 235] width 0 height 6
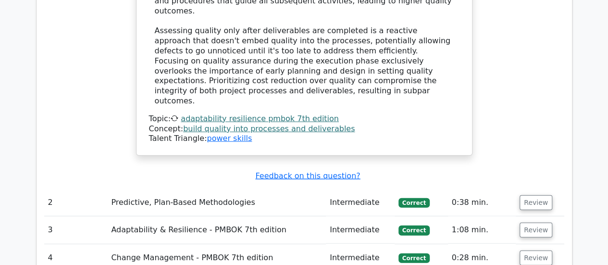
scroll to position [1140, 0]
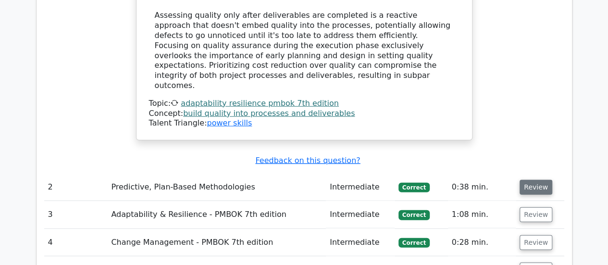
click at [530, 180] on button "Review" at bounding box center [535, 187] width 33 height 15
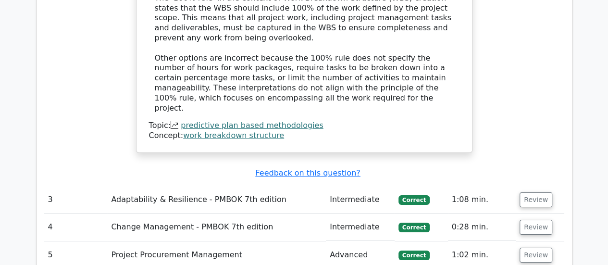
scroll to position [1595, 0]
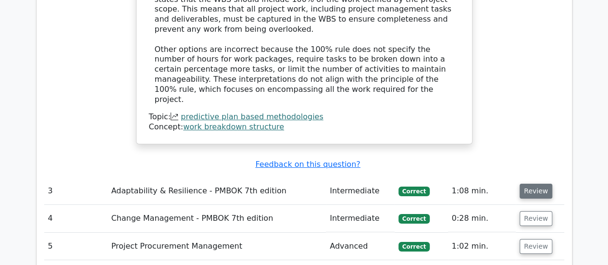
click at [530, 184] on button "Review" at bounding box center [535, 191] width 33 height 15
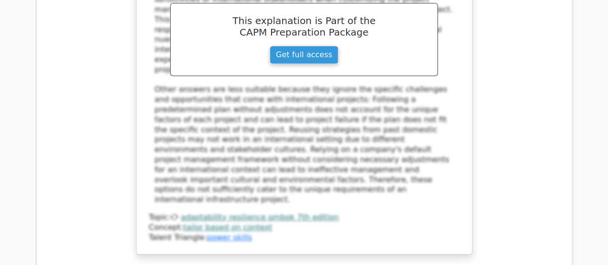
scroll to position [2120, 0]
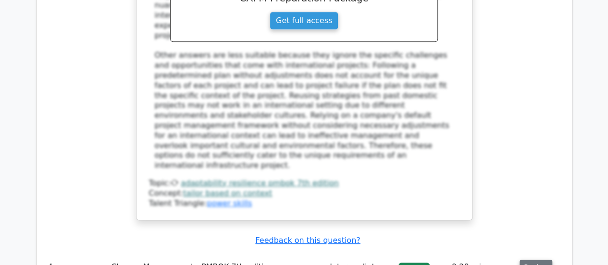
click at [532, 259] on button "Review" at bounding box center [535, 266] width 33 height 15
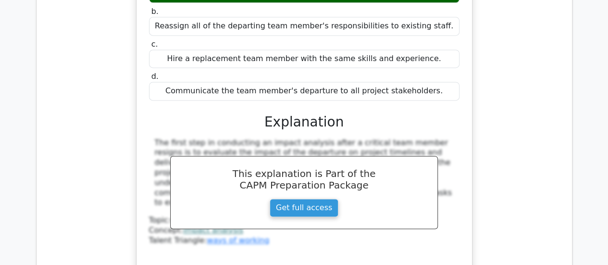
scroll to position [2568, 0]
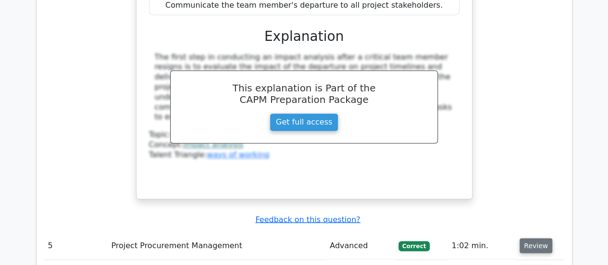
click at [528, 238] on button "Review" at bounding box center [535, 245] width 33 height 15
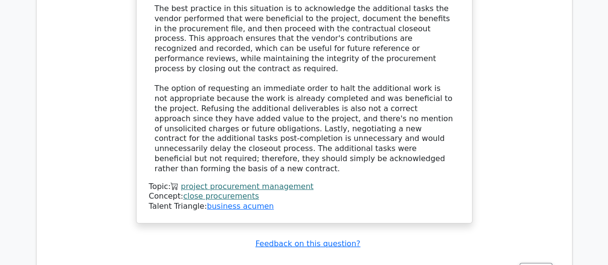
scroll to position [3157, 0]
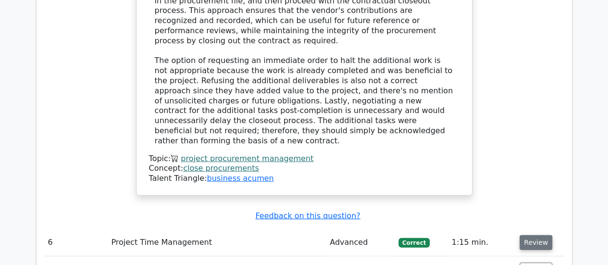
click at [532, 235] on button "Review" at bounding box center [535, 242] width 33 height 15
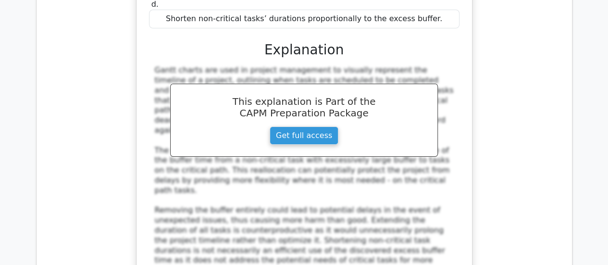
scroll to position [3637, 0]
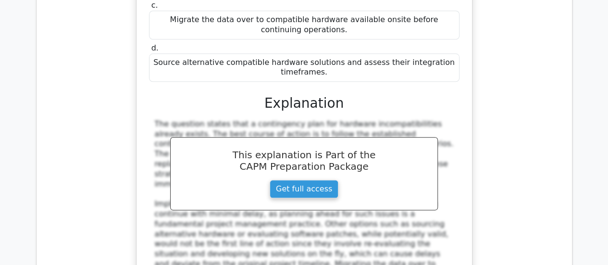
scroll to position [4150, 0]
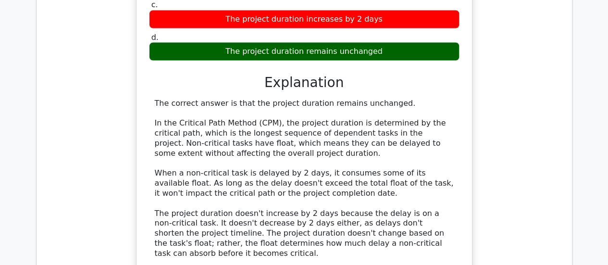
scroll to position [4656, 0]
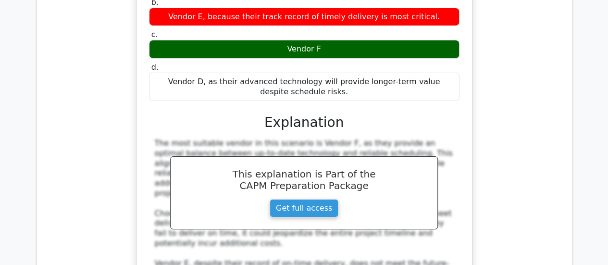
scroll to position [5277, 0]
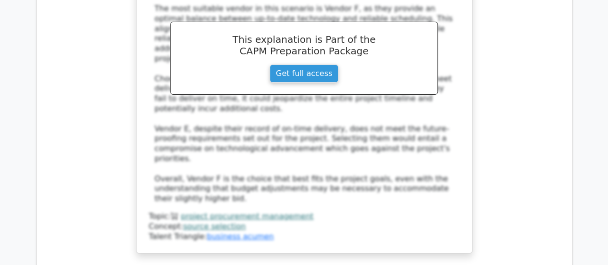
scroll to position [5392, 0]
